Goal: Task Accomplishment & Management: Manage account settings

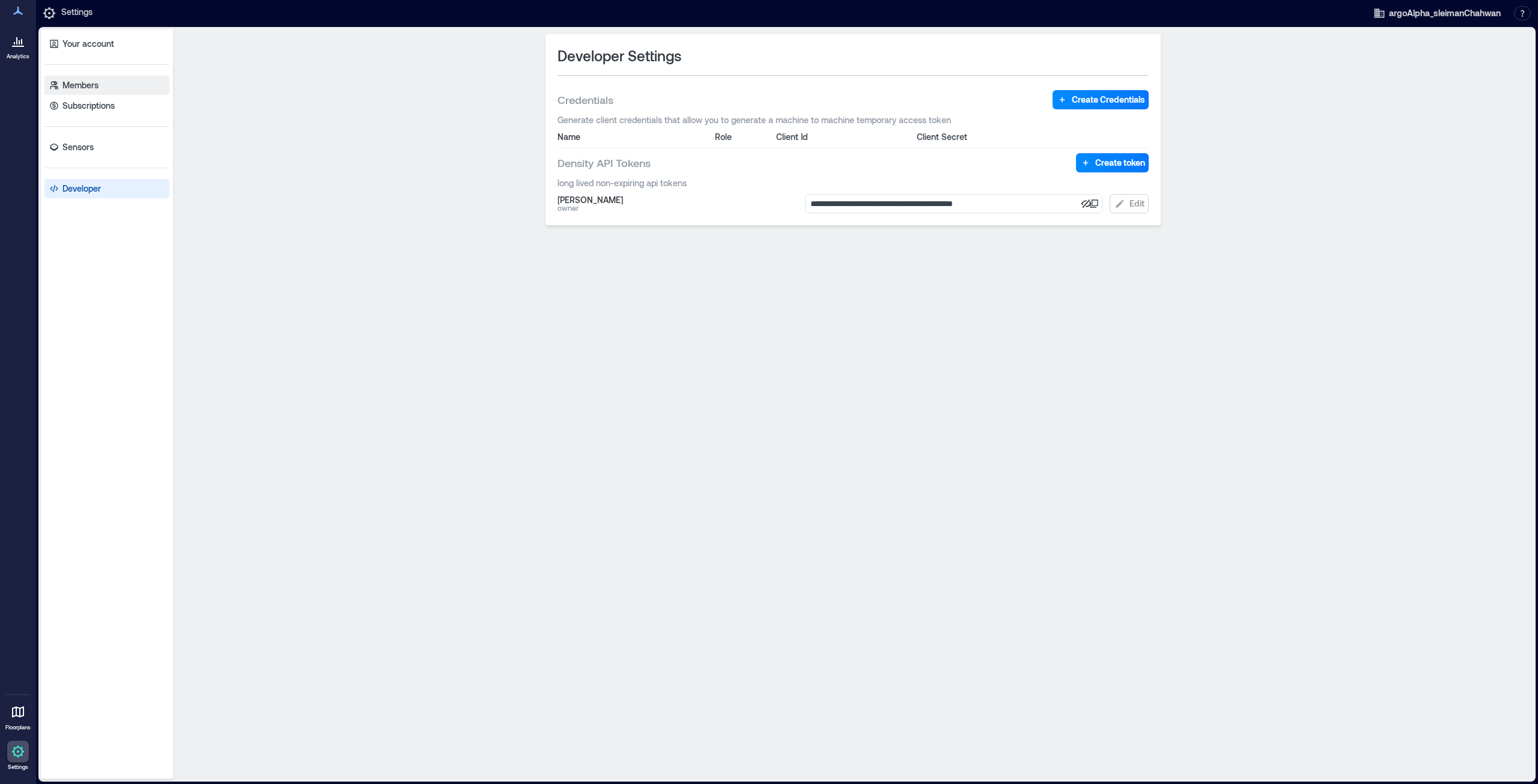
click at [92, 84] on p "Members" at bounding box center [81, 85] width 36 height 12
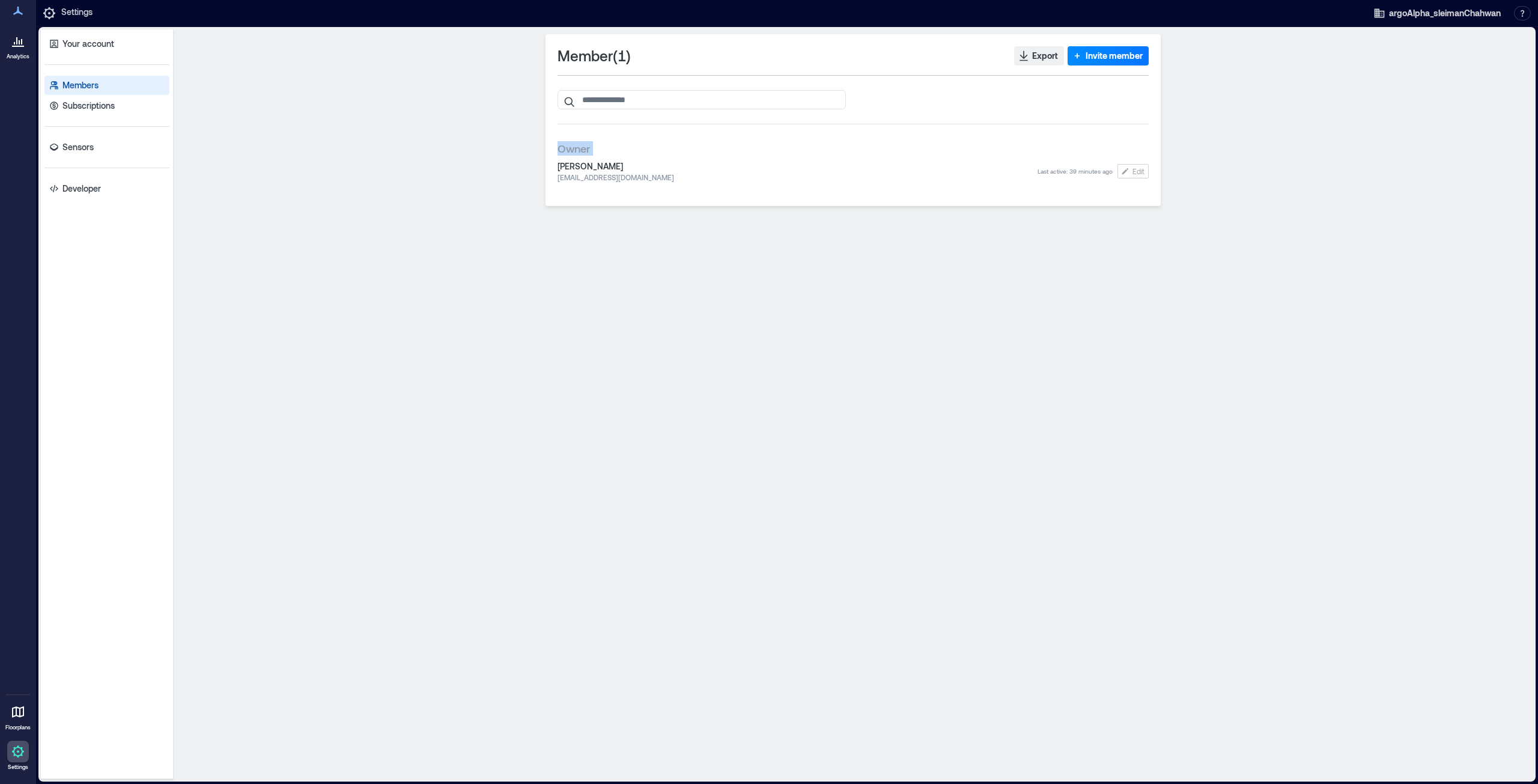
drag, startPoint x: 525, startPoint y: 156, endPoint x: 552, endPoint y: 171, distance: 30.9
click at [552, 171] on div "Member ( 1 ) Export Invite member Owner Sleiman Chahwan [EMAIL_ADDRESS][PERSON_…" at bounding box center [853, 404] width 1351 height 740
click at [593, 166] on span "[PERSON_NAME]" at bounding box center [797, 166] width 480 height 12
click at [77, 184] on p "Developer" at bounding box center [81, 188] width 39 height 12
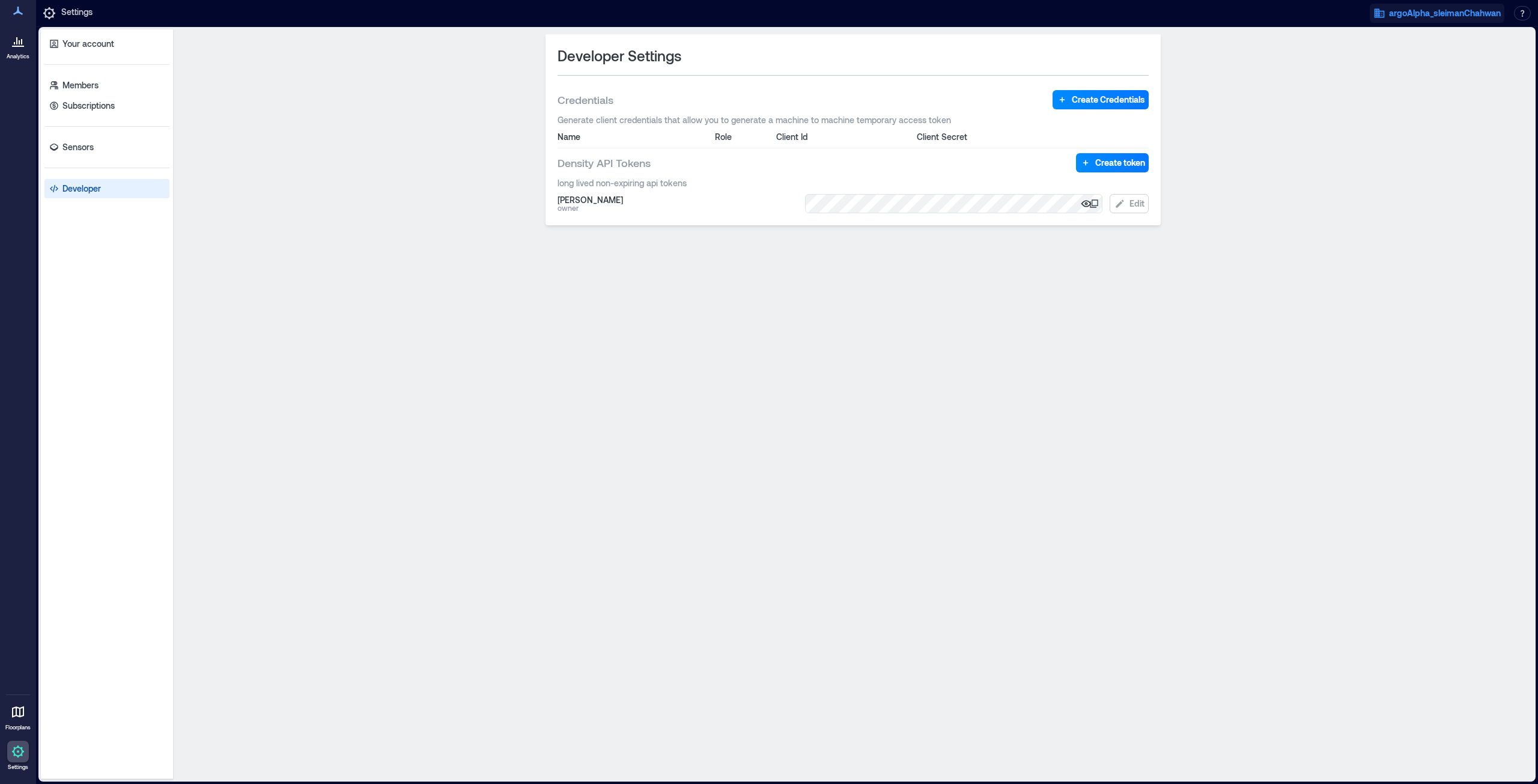
click at [1489, 23] on div "argoAlpha_sleimanChahwan Resources API Documentation Help Center Contact Talk t…" at bounding box center [1450, 13] width 171 height 21
click at [1490, 12] on span "argoAlpha_sleimanChahwan" at bounding box center [1444, 13] width 111 height 12
click at [1418, 61] on button "Your account" at bounding box center [1428, 61] width 111 height 19
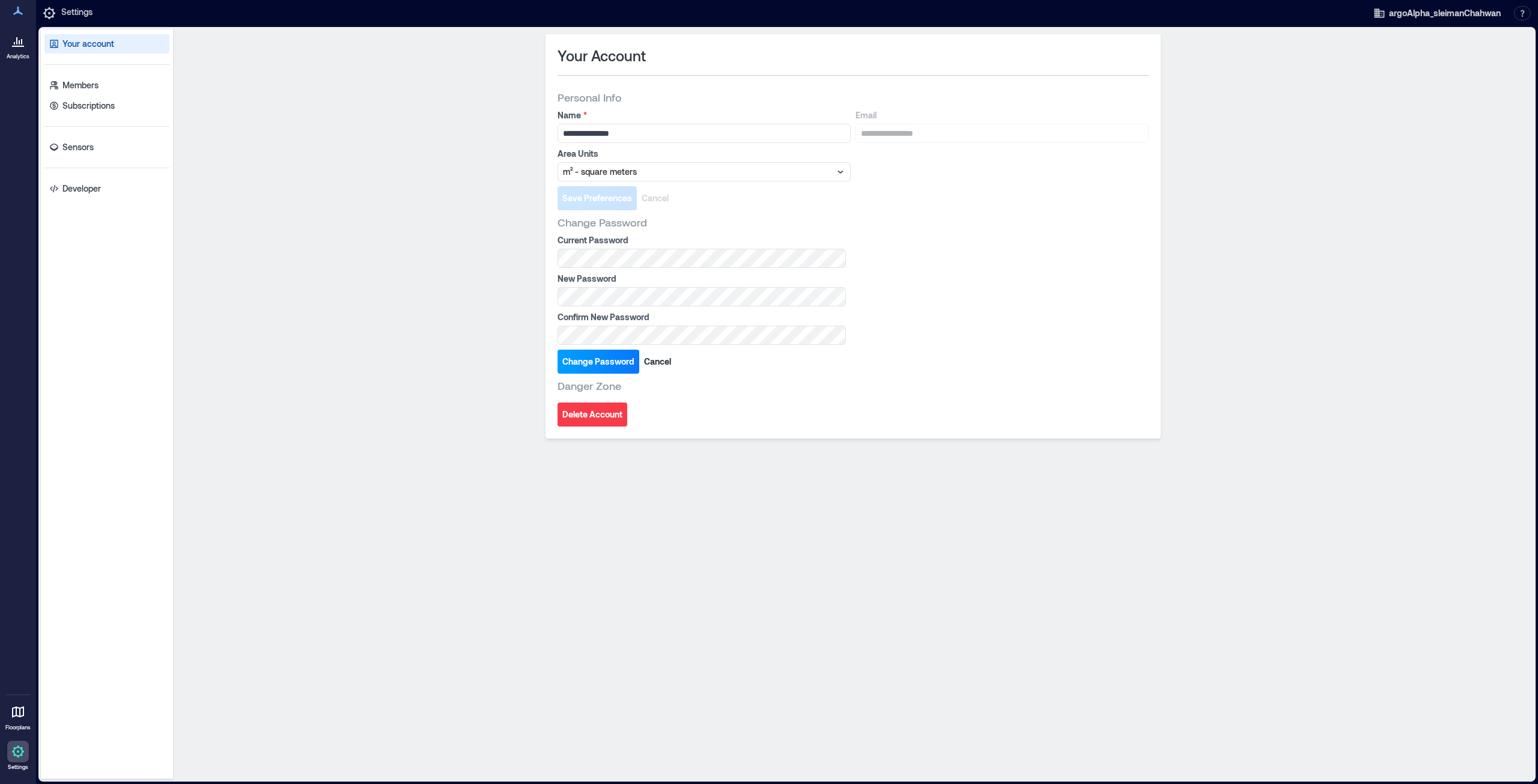
click at [590, 365] on span "Change Password" at bounding box center [597, 361] width 72 height 12
drag, startPoint x: 706, startPoint y: 401, endPoint x: 716, endPoint y: 433, distance: 33.5
click at [707, 401] on div "Danger Zone Delete Account" at bounding box center [853, 402] width 591 height 48
click at [606, 355] on button "Change Password" at bounding box center [597, 361] width 81 height 24
